Goal: Find specific page/section: Find specific page/section

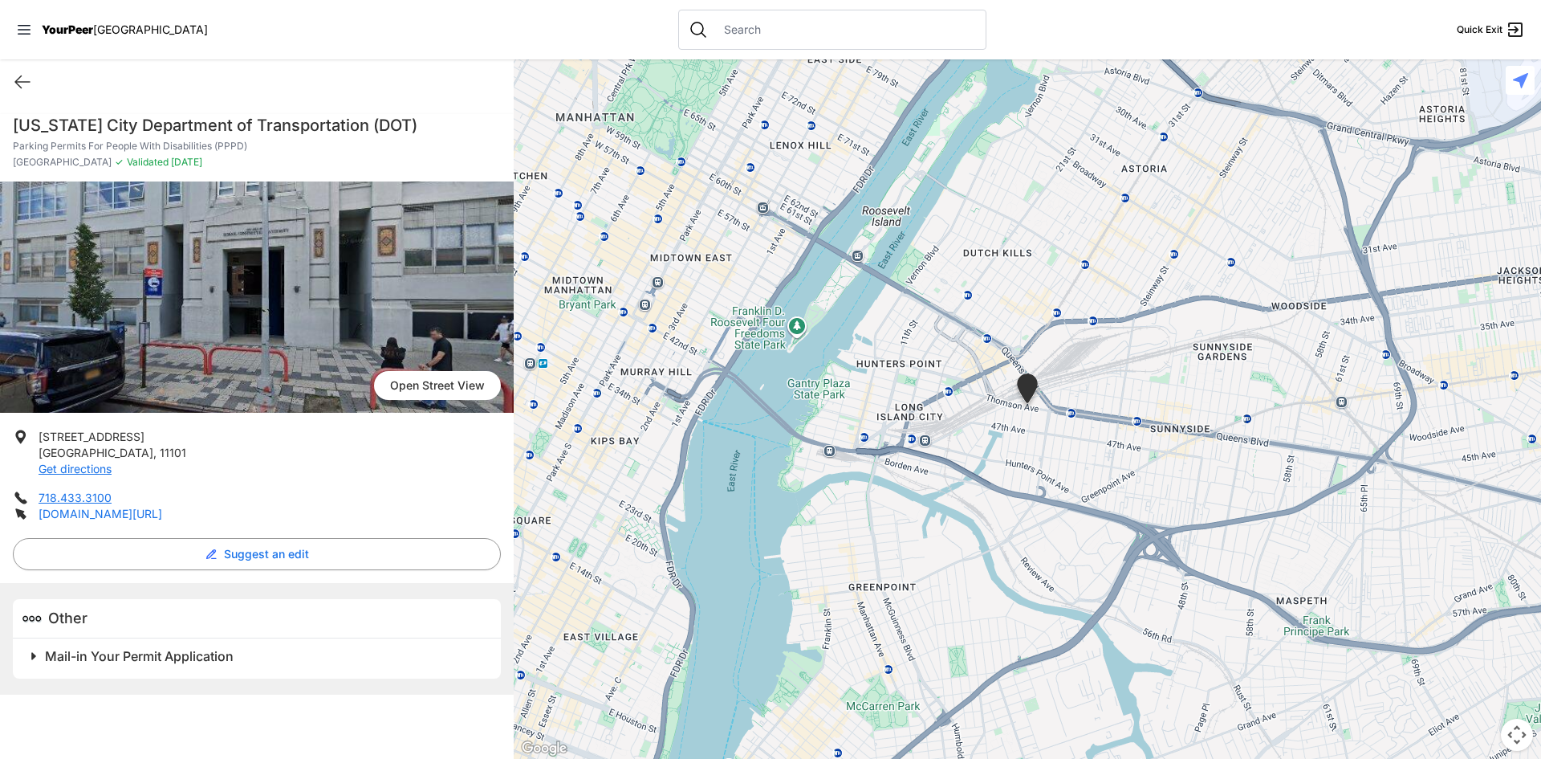
click at [162, 514] on link "[DOMAIN_NAME][URL]" at bounding box center [101, 513] width 124 height 14
click at [14, 83] on icon at bounding box center [22, 81] width 19 height 19
click at [16, 77] on icon at bounding box center [22, 81] width 19 height 19
select select "recentlyUpdated"
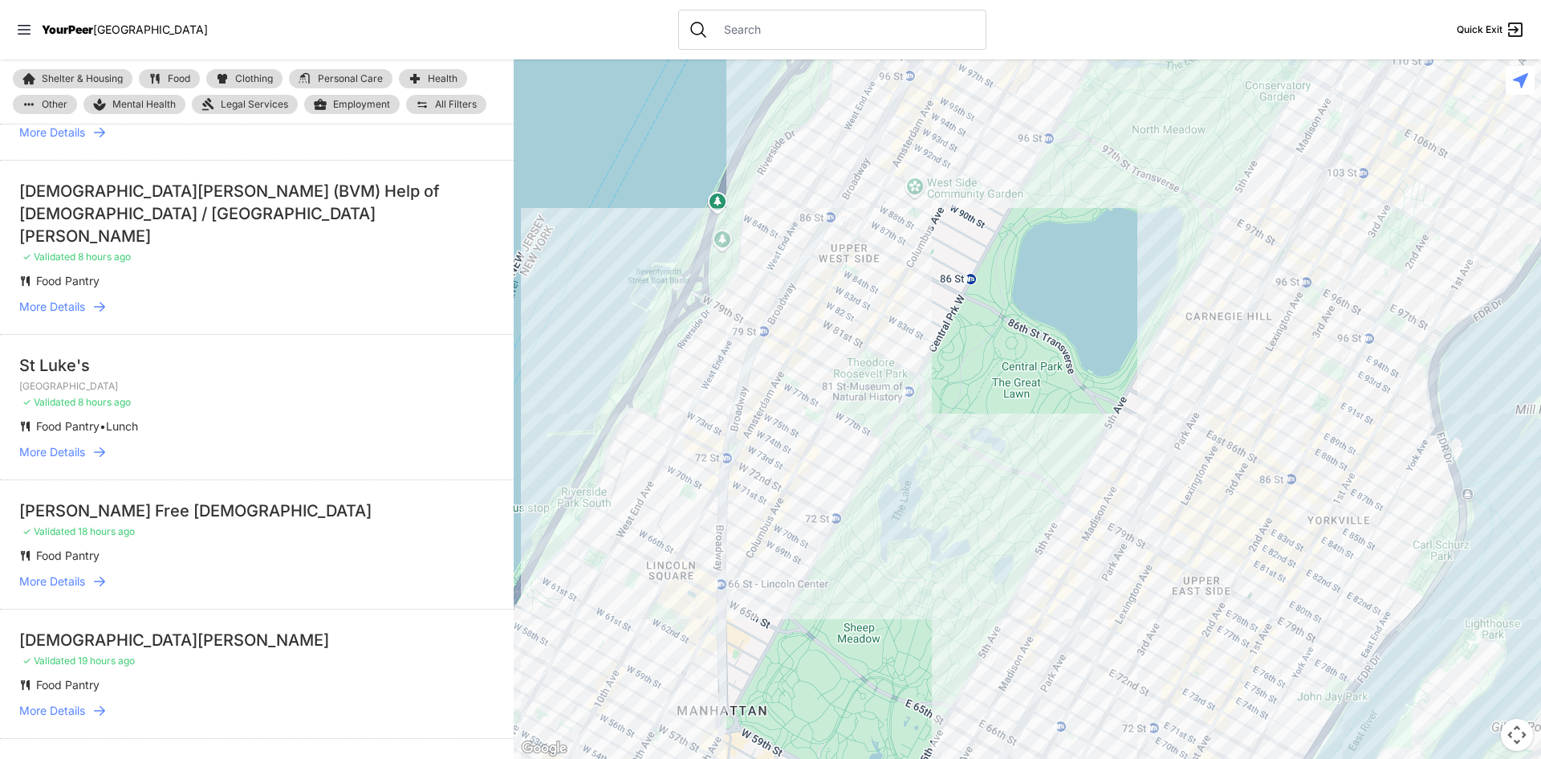
scroll to position [80, 0]
